Goal: Information Seeking & Learning: Learn about a topic

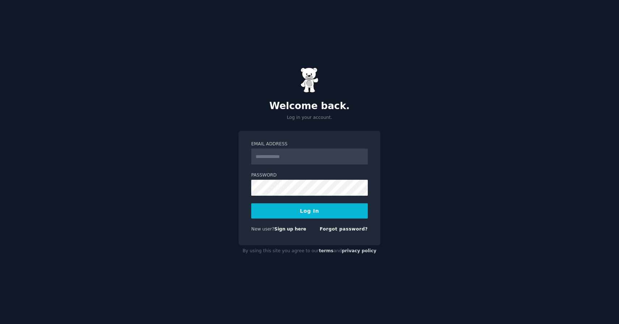
click at [301, 156] on input "Email Address" at bounding box center [309, 156] width 117 height 16
type input "**********"
click at [308, 215] on button "Log In" at bounding box center [309, 210] width 117 height 15
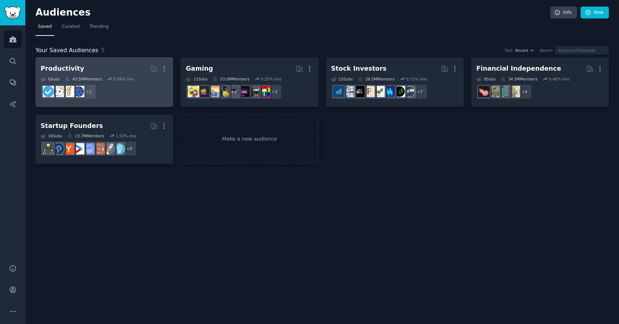
click at [121, 68] on h2 "Productivity More" at bounding box center [104, 68] width 127 height 13
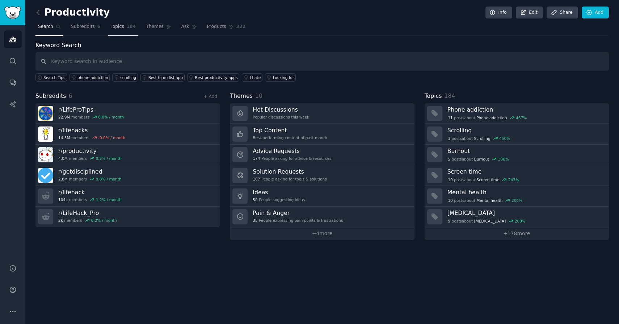
click at [128, 25] on span "184" at bounding box center [131, 27] width 9 height 7
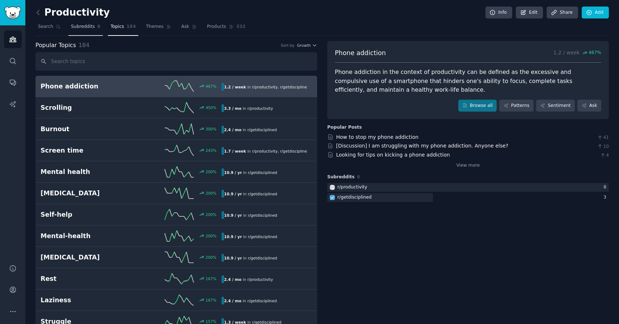
click at [87, 29] on span "Subreddits" at bounding box center [83, 27] width 24 height 7
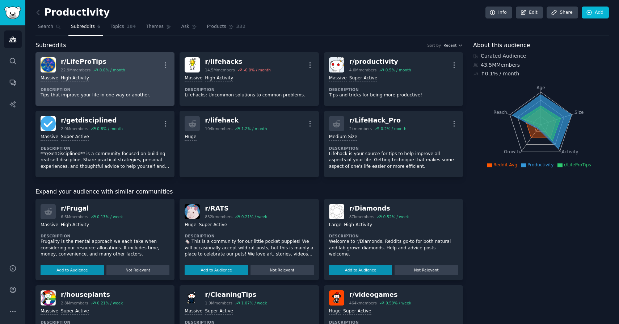
click at [87, 55] on link "r/ LifeProTips 22.9M members 0.0 % / month More Massive High Activity Descripti…" at bounding box center [104, 79] width 139 height 54
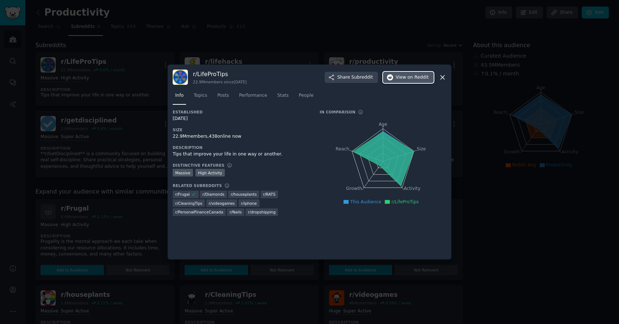
click at [415, 80] on button "View on Reddit" at bounding box center [408, 78] width 51 height 12
click at [440, 75] on icon at bounding box center [442, 77] width 4 height 4
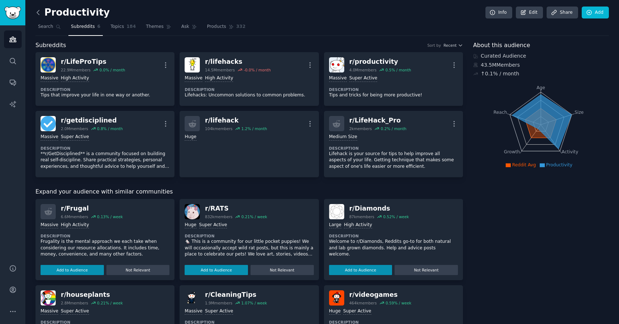
click at [41, 14] on icon at bounding box center [38, 13] width 8 height 8
